Goal: Check status: Check status

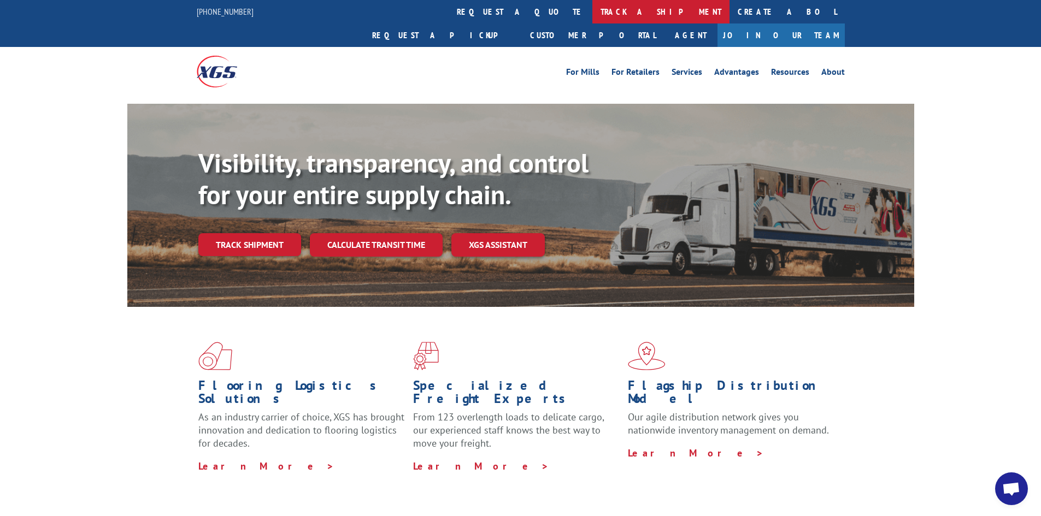
click at [592, 15] on link "track a shipment" at bounding box center [660, 11] width 137 height 23
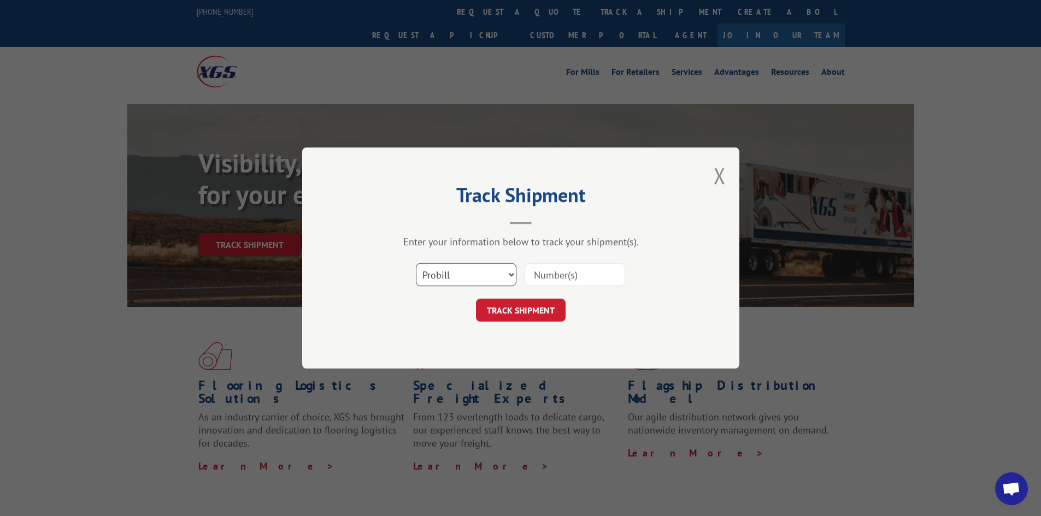
click at [486, 274] on select "Select category... Probill BOL PO" at bounding box center [466, 274] width 101 height 23
select select "bol"
click at [416, 263] on select "Select category... Probill BOL PO" at bounding box center [466, 274] width 101 height 23
click at [561, 273] on input at bounding box center [574, 274] width 101 height 23
type input "2846733"
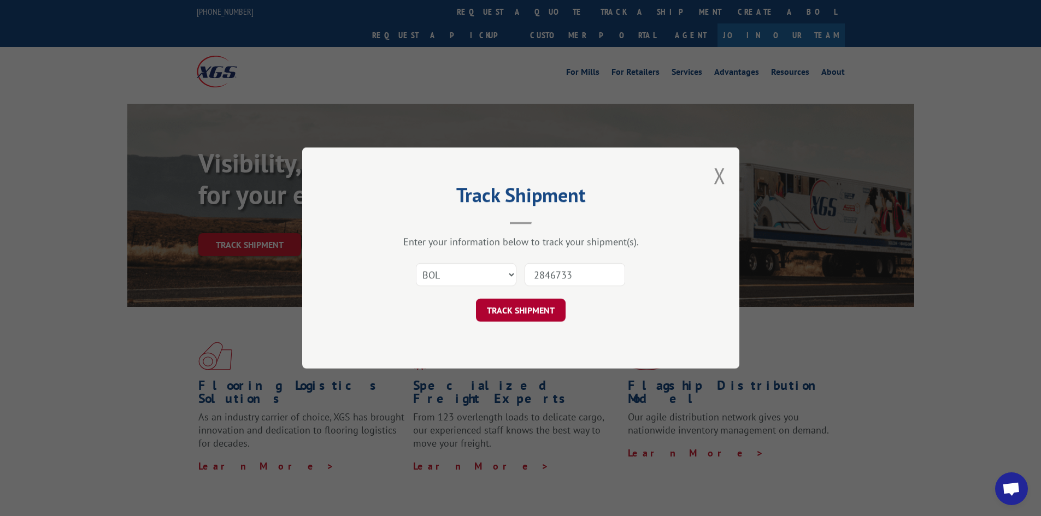
click at [534, 318] on button "TRACK SHIPMENT" at bounding box center [521, 310] width 90 height 23
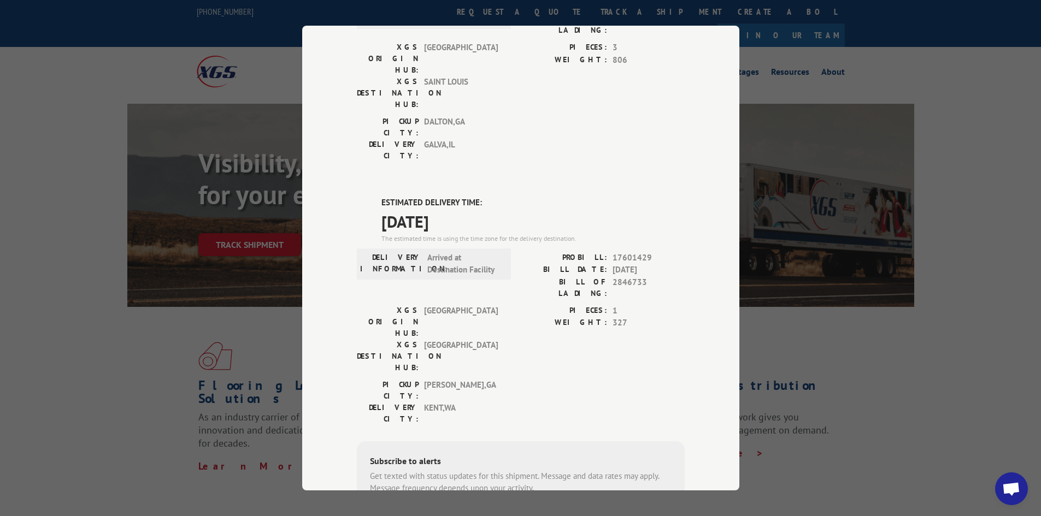
scroll to position [164, 0]
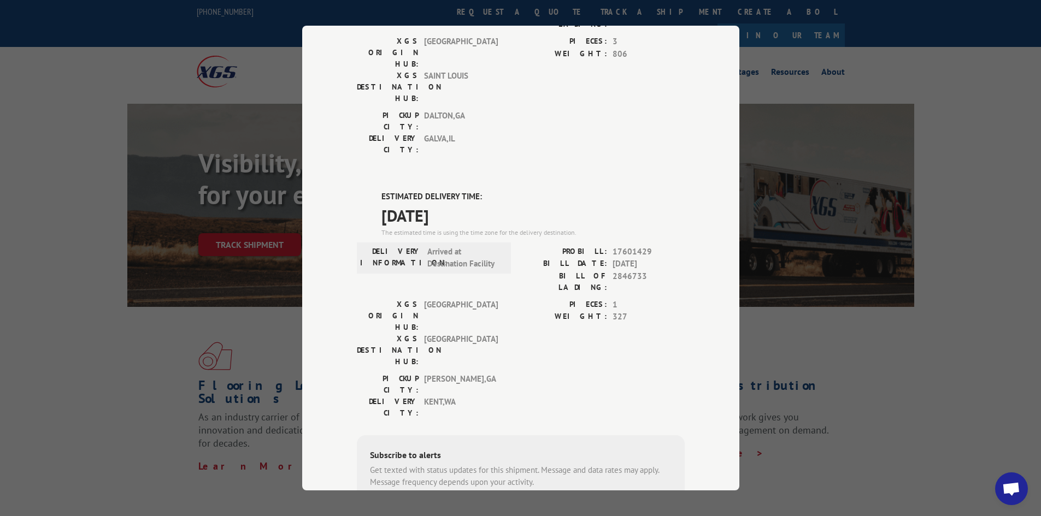
click at [141, 210] on div "Track Shipment DELIVERED DELIVERY INFORMATION: [DATE] 01:10 pm JUCIBS PROBILL: …" at bounding box center [520, 258] width 1041 height 516
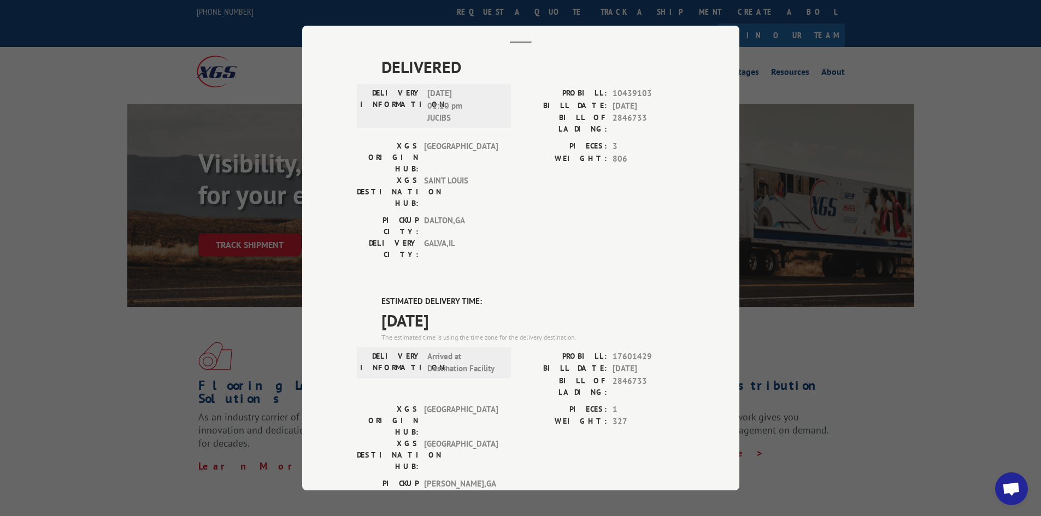
scroll to position [0, 0]
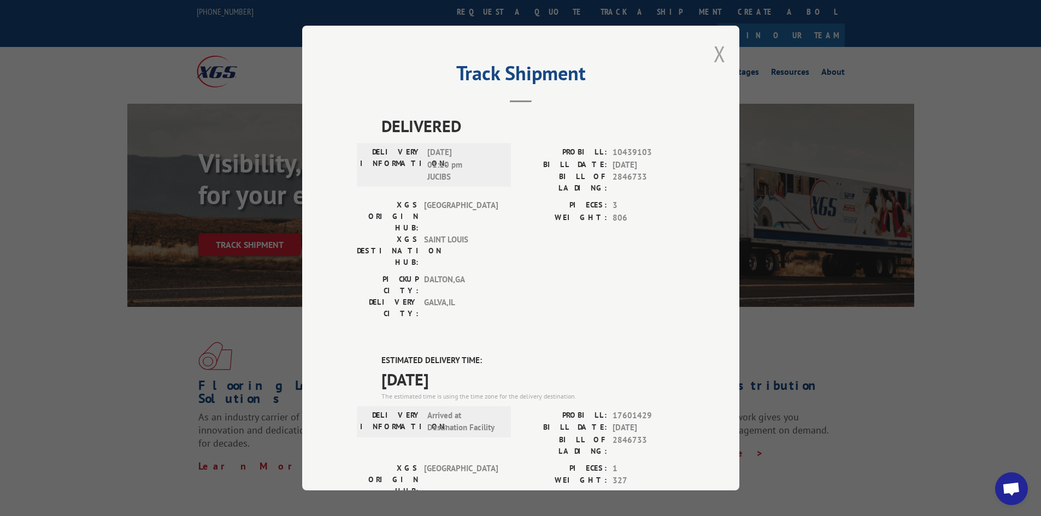
click at [714, 52] on button "Close modal" at bounding box center [719, 53] width 12 height 29
